Goal: Information Seeking & Learning: Learn about a topic

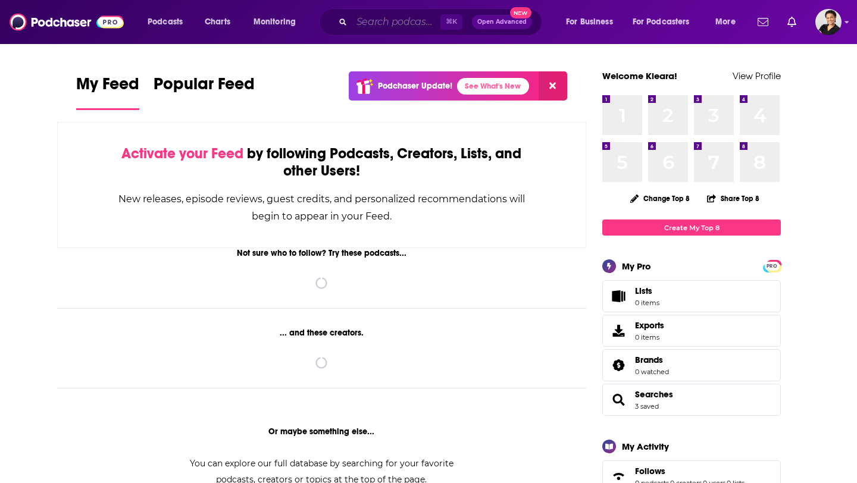
click at [366, 22] on input "Search podcasts, credits, & more..." at bounding box center [396, 22] width 89 height 19
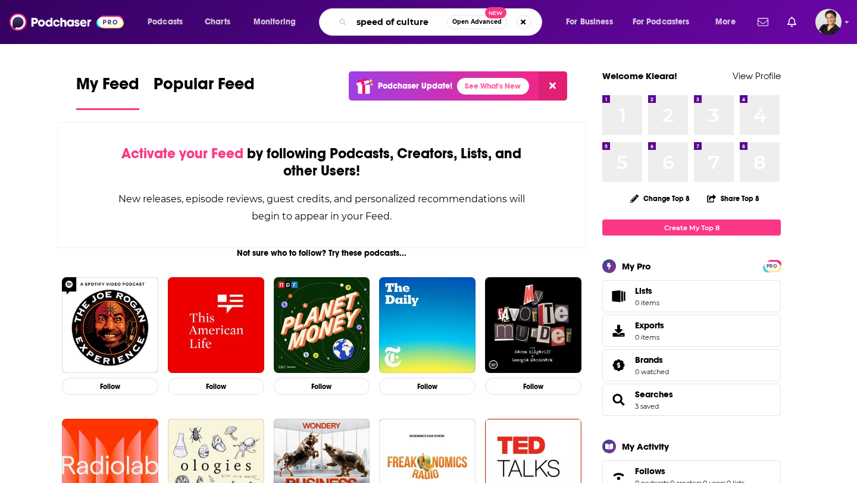
type input "speed of culture"
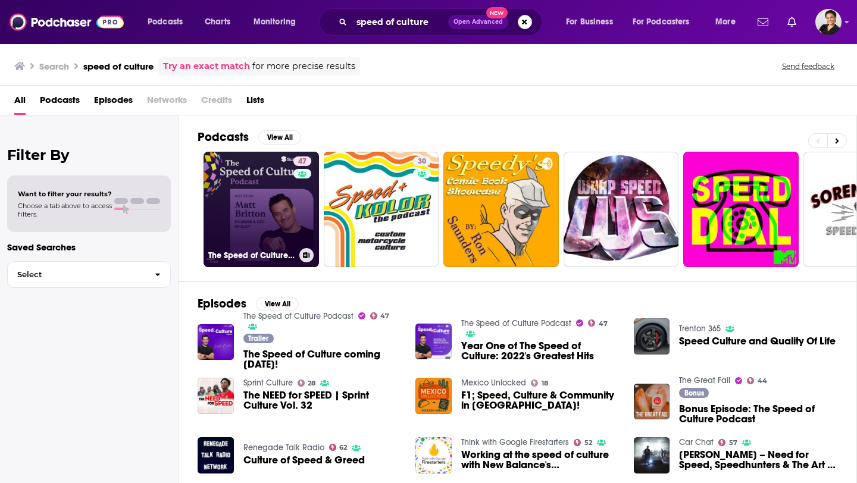
click at [273, 216] on link "47 The Speed of Culture Podcast" at bounding box center [262, 210] width 116 height 116
click at [264, 224] on link "47 The Speed of Culture Podcast" at bounding box center [262, 210] width 116 height 116
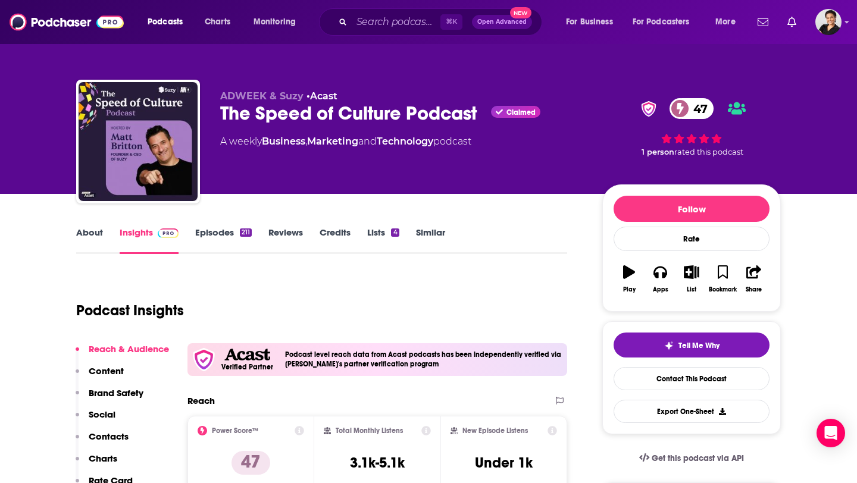
click at [227, 234] on link "Episodes 211" at bounding box center [223, 240] width 57 height 27
